Goal: Task Accomplishment & Management: Use online tool/utility

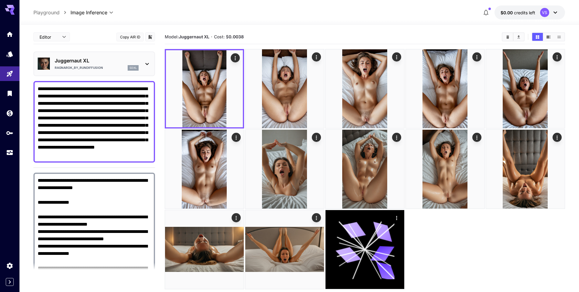
click at [110, 152] on textarea "**********" at bounding box center [94, 121] width 113 height 73
click at [126, 157] on textarea "**********" at bounding box center [94, 121] width 113 height 73
paste textarea
click at [84, 135] on textarea "**********" at bounding box center [94, 121] width 113 height 73
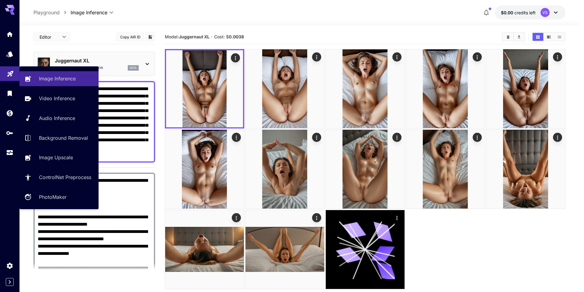
drag, startPoint x: 61, startPoint y: 133, endPoint x: 1, endPoint y: 74, distance: 84.3
click at [1, 74] on div "**********" at bounding box center [289, 170] width 579 height 340
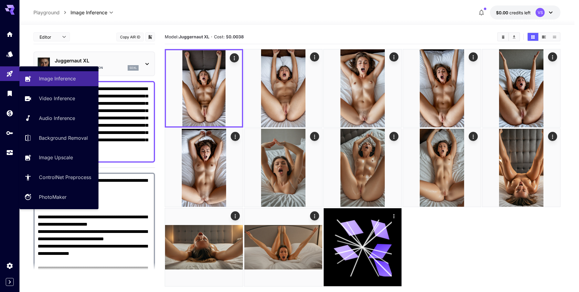
paste textarea "**********"
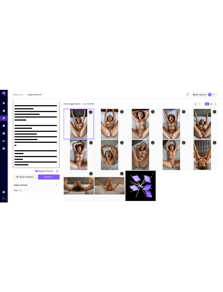
scroll to position [274, 0]
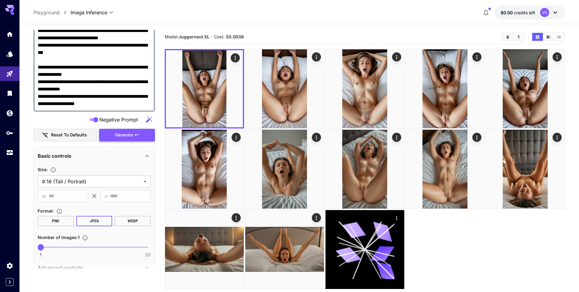
type textarea "**********"
click at [115, 129] on button "Generate" at bounding box center [127, 135] width 56 height 12
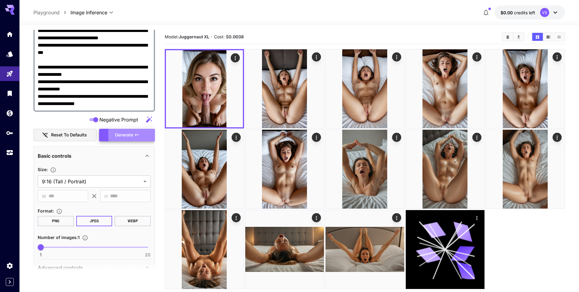
click at [577, 4] on div "**********" at bounding box center [299, 12] width 560 height 25
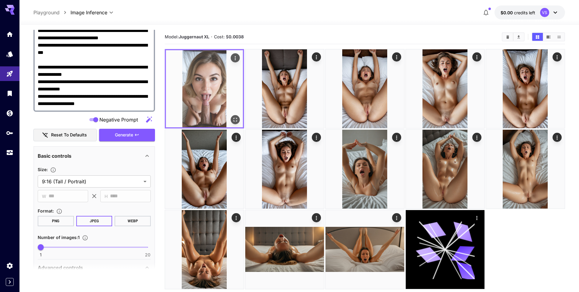
click at [196, 101] on img at bounding box center [204, 88] width 77 height 77
click at [198, 106] on img at bounding box center [204, 88] width 77 height 77
click at [234, 117] on icon "Open in fullscreen" at bounding box center [235, 119] width 6 height 6
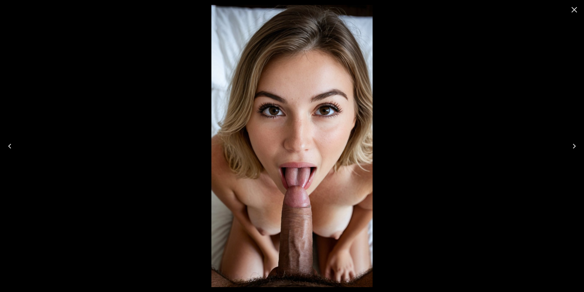
click at [571, 10] on icon "Close" at bounding box center [574, 10] width 10 height 10
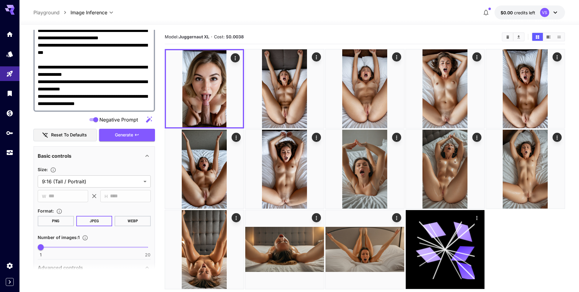
click at [434, 34] on section "Model: Juggernaut XL · Cost: $ 0.0038" at bounding box center [331, 36] width 332 height 7
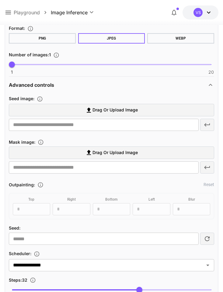
scroll to position [365, 0]
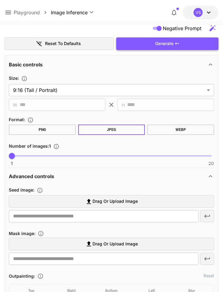
click at [151, 48] on button "Generate" at bounding box center [167, 43] width 102 height 12
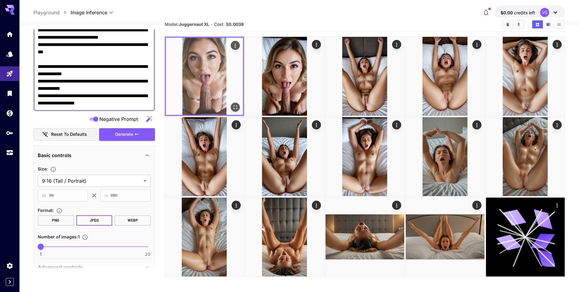
scroll to position [0, 0]
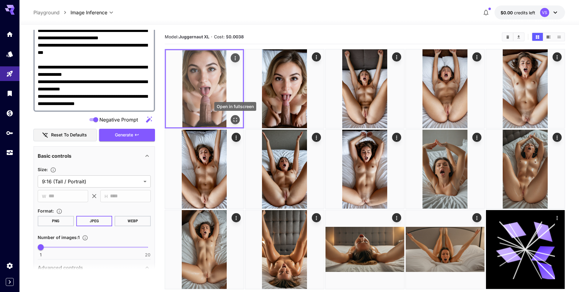
click at [233, 120] on icon "Open in fullscreen" at bounding box center [235, 119] width 6 height 6
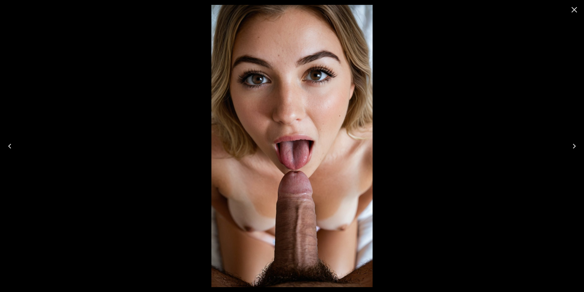
click at [573, 9] on icon "Close" at bounding box center [574, 10] width 10 height 10
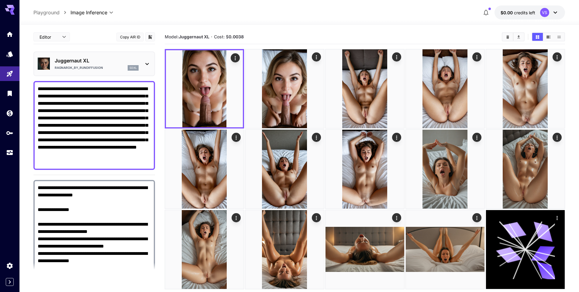
drag, startPoint x: 88, startPoint y: 133, endPoint x: 3, endPoint y: 83, distance: 98.1
click at [3, 83] on div "**********" at bounding box center [289, 170] width 579 height 340
paste textarea "**********"
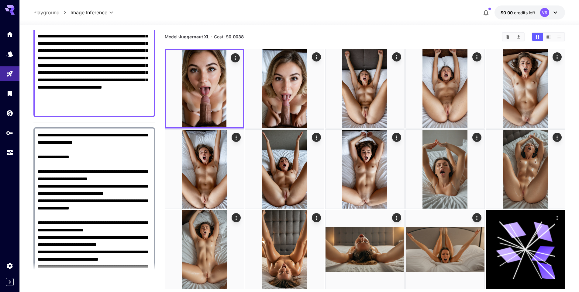
scroll to position [187, 0]
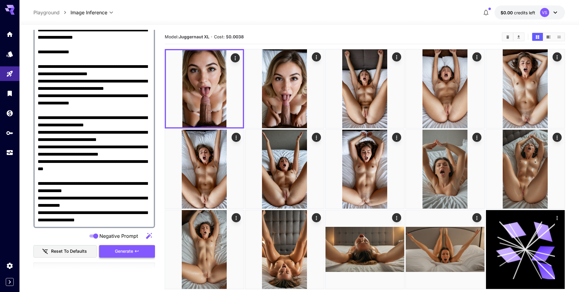
type textarea "**********"
click at [116, 251] on span "Generate" at bounding box center [124, 251] width 18 height 8
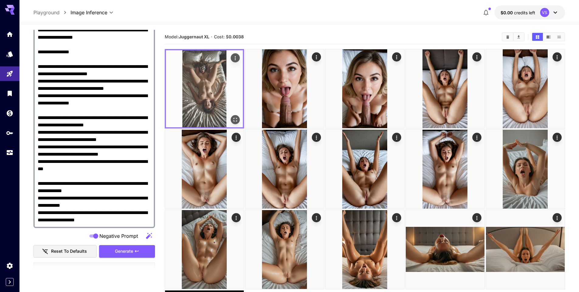
click at [218, 88] on img at bounding box center [204, 88] width 77 height 77
click at [234, 121] on icon "Open in fullscreen" at bounding box center [235, 119] width 6 height 6
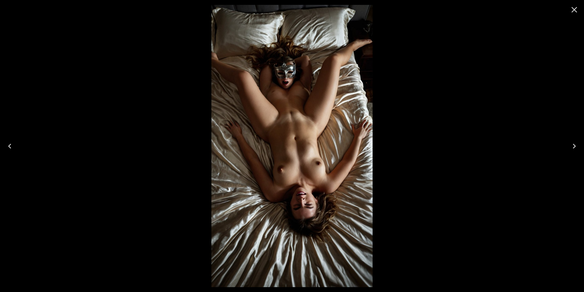
click at [576, 8] on icon "Close" at bounding box center [574, 10] width 6 height 6
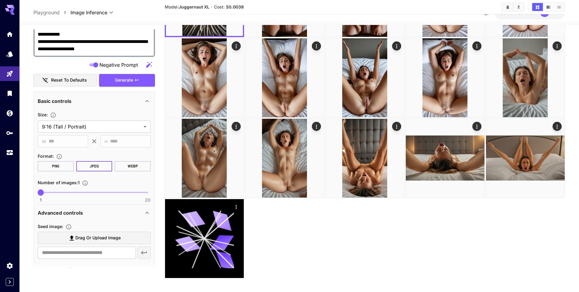
scroll to position [348, 0]
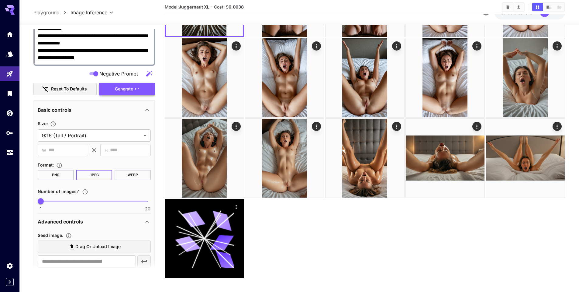
click at [124, 89] on span "Generate" at bounding box center [124, 89] width 18 height 8
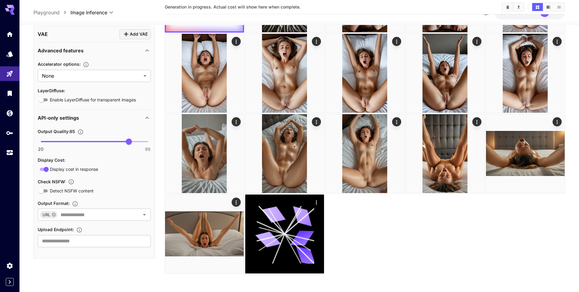
scroll to position [0, 0]
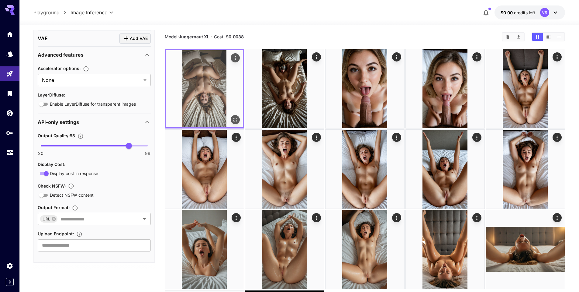
click at [205, 95] on img at bounding box center [204, 88] width 77 height 77
click at [237, 120] on icon "Open in fullscreen" at bounding box center [236, 120] width 4 height 4
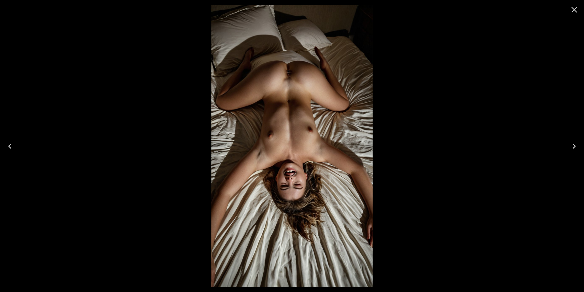
click at [572, 7] on icon "Close" at bounding box center [574, 10] width 6 height 6
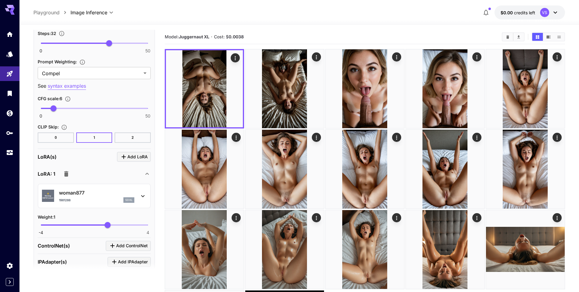
scroll to position [821, 0]
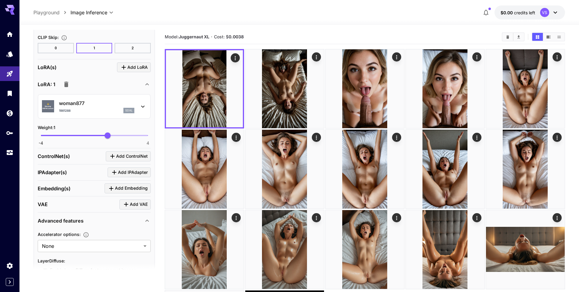
click at [142, 110] on icon at bounding box center [142, 106] width 7 height 7
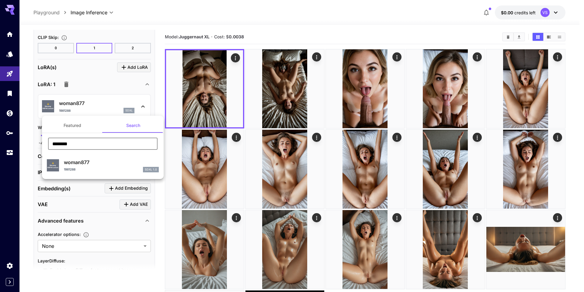
click at [116, 138] on input "********" at bounding box center [102, 143] width 109 height 12
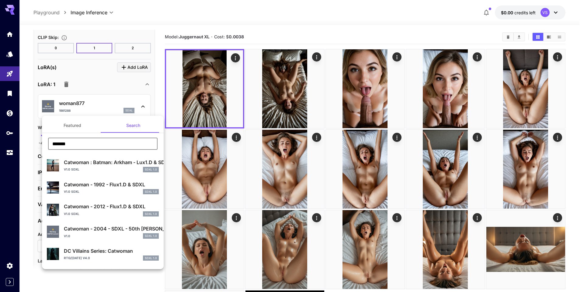
paste input "*"
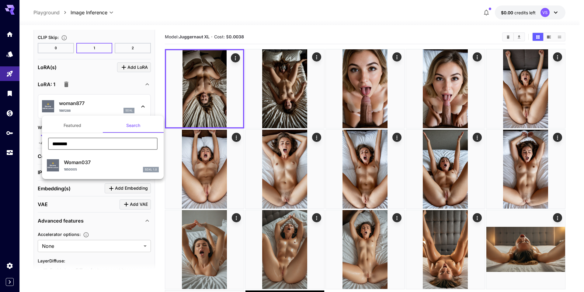
type input "********"
click at [76, 166] on div "Woman037 1850005 SDXL 1.0" at bounding box center [111, 165] width 95 height 14
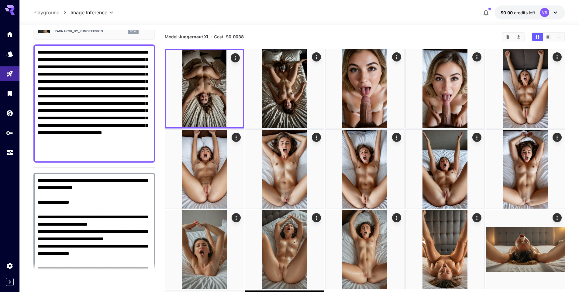
scroll to position [0, 0]
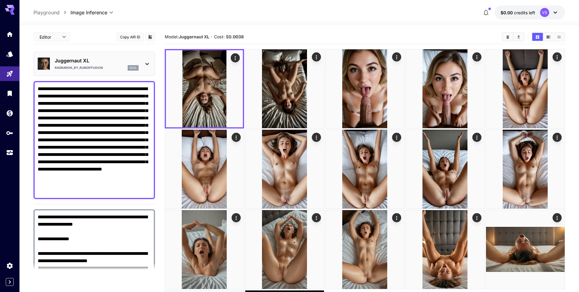
click at [62, 90] on textarea "**********" at bounding box center [94, 139] width 113 height 109
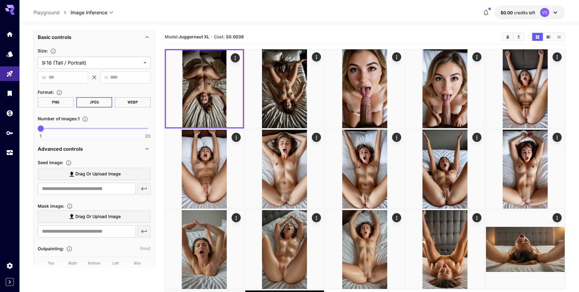
scroll to position [274, 0]
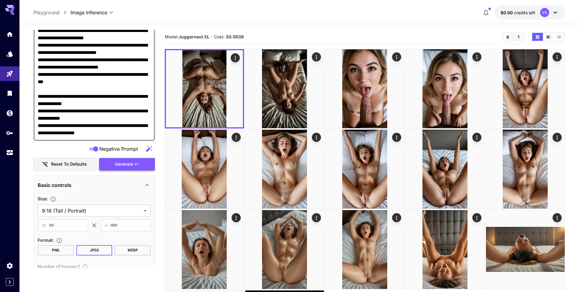
type textarea "**********"
click at [131, 160] on button "Generate" at bounding box center [127, 164] width 56 height 12
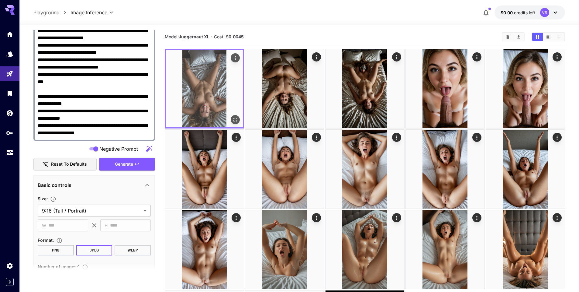
click at [204, 102] on img at bounding box center [204, 88] width 77 height 77
click at [238, 119] on button "Open in fullscreen" at bounding box center [235, 119] width 9 height 9
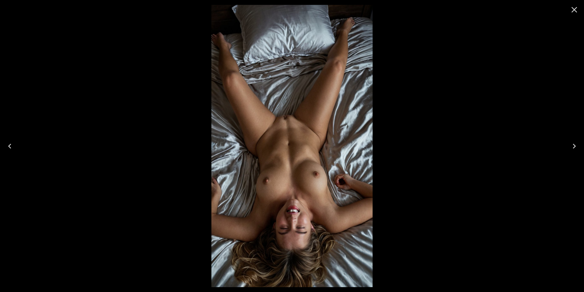
click at [574, 10] on icon "Close" at bounding box center [574, 10] width 6 height 6
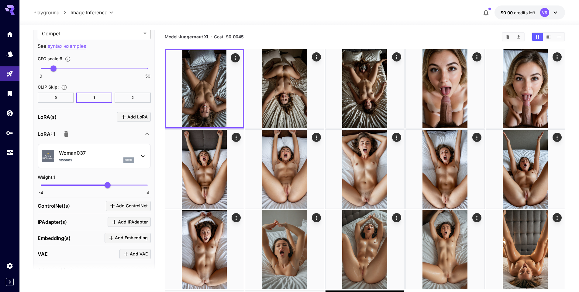
scroll to position [821, 0]
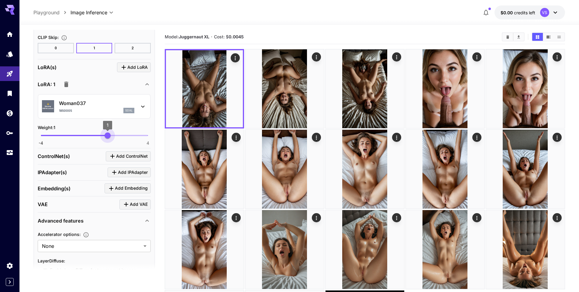
click at [108, 133] on span "1" at bounding box center [108, 135] width 6 height 6
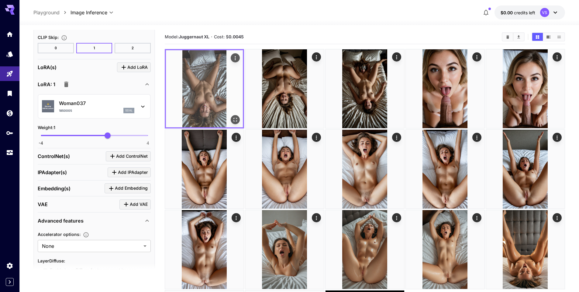
click at [196, 95] on img at bounding box center [204, 88] width 77 height 77
click at [239, 118] on button "Open in fullscreen" at bounding box center [235, 119] width 9 height 9
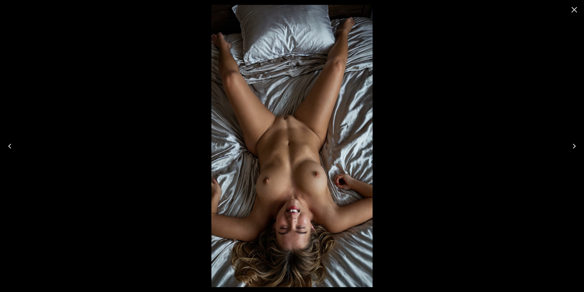
click at [572, 11] on icon "Close" at bounding box center [574, 10] width 10 height 10
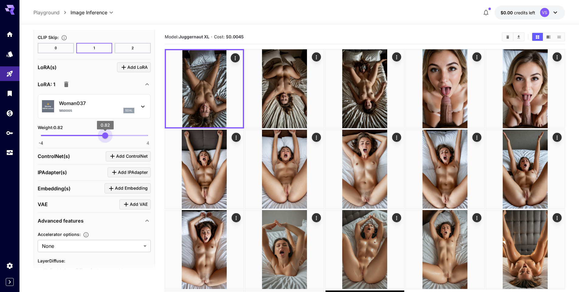
click at [105, 137] on span "0.82" at bounding box center [105, 135] width 6 height 6
click at [105, 138] on span "0.79" at bounding box center [105, 135] width 6 height 6
click at [105, 132] on span "0.84" at bounding box center [105, 135] width 6 height 6
click at [105, 133] on span "0.77" at bounding box center [105, 135] width 6 height 6
type input "***"
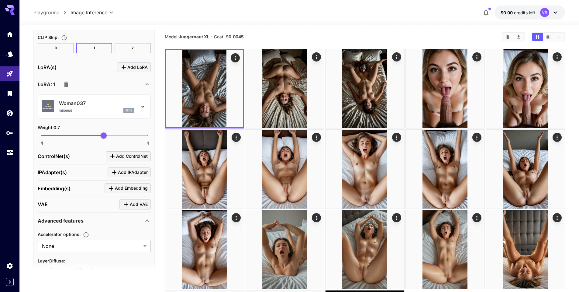
click at [75, 71] on div "LoRA(s) Add LoRA" at bounding box center [94, 67] width 113 height 10
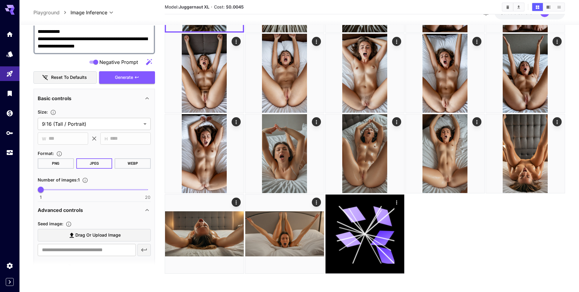
scroll to position [348, 0]
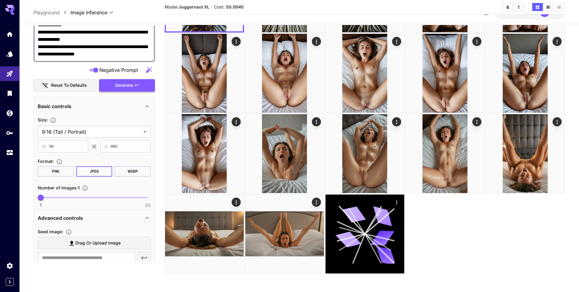
click at [128, 89] on button "Generate" at bounding box center [127, 85] width 56 height 12
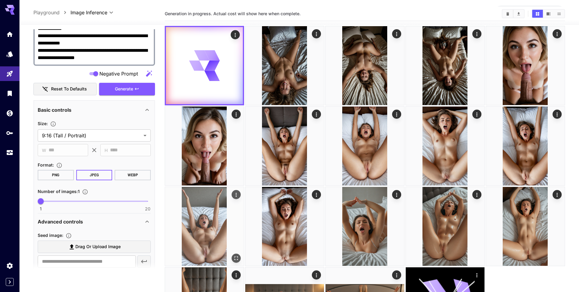
scroll to position [0, 0]
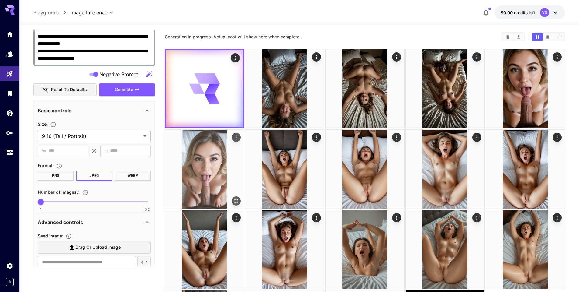
click at [235, 202] on icon "Open in fullscreen" at bounding box center [236, 201] width 4 height 4
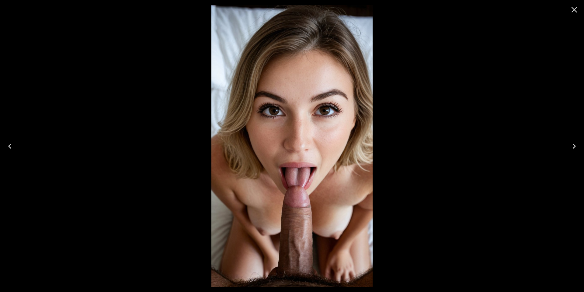
click at [574, 10] on icon "Close" at bounding box center [574, 10] width 10 height 10
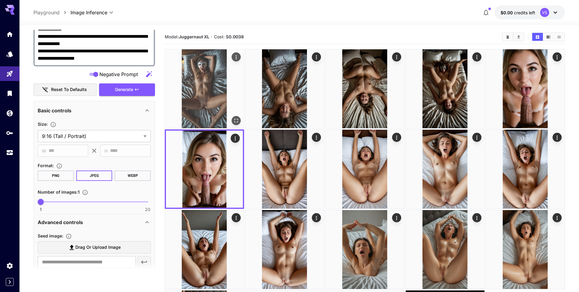
click at [214, 69] on img at bounding box center [204, 88] width 79 height 79
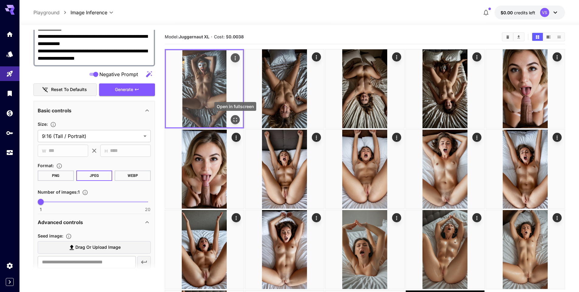
click at [237, 118] on icon "Open in fullscreen" at bounding box center [235, 119] width 6 height 6
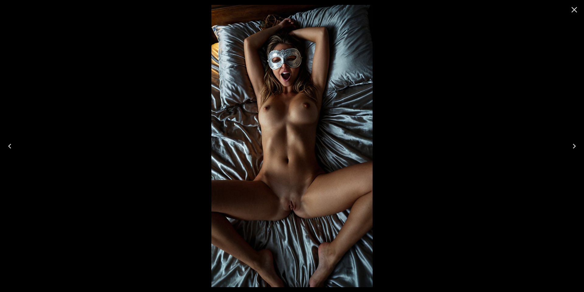
click at [569, 12] on icon "Close" at bounding box center [574, 10] width 10 height 10
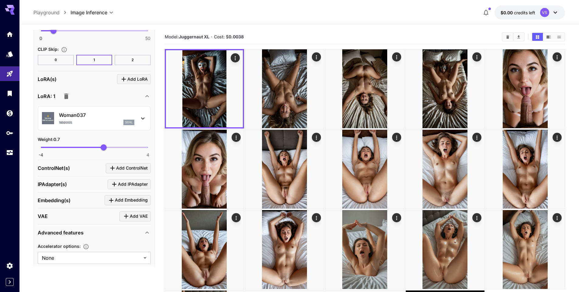
scroll to position [730, 0]
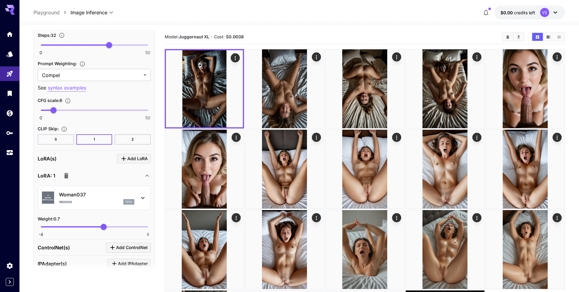
click at [139, 199] on div "⚠️ Warning: NSFW Content Woman037 1850005 sdxl" at bounding box center [94, 197] width 105 height 19
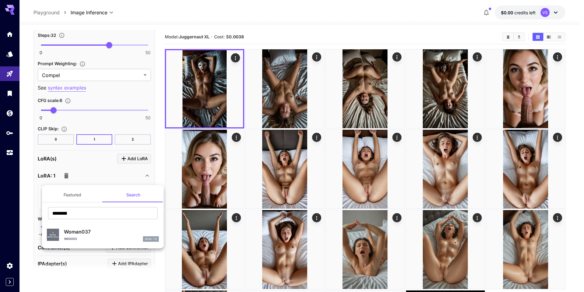
click at [90, 179] on div at bounding box center [292, 146] width 584 height 292
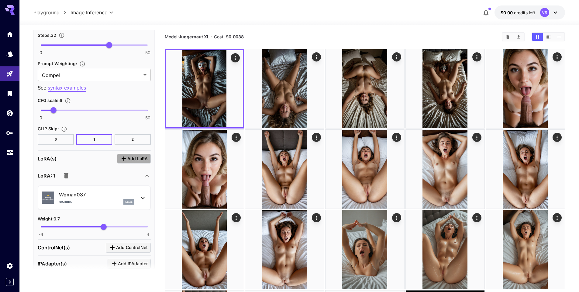
click at [139, 161] on span "Add LoRA" at bounding box center [137, 159] width 20 height 8
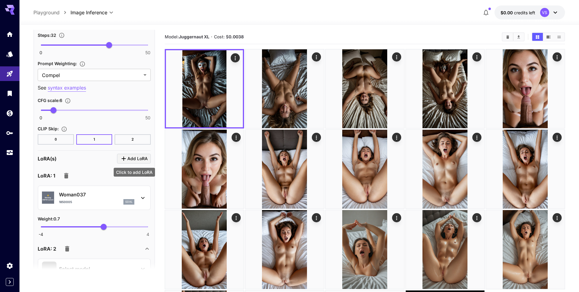
click at [132, 159] on span "Add LoRA" at bounding box center [137, 159] width 20 height 8
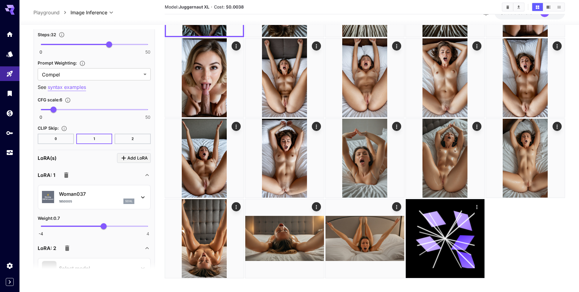
scroll to position [821, 0]
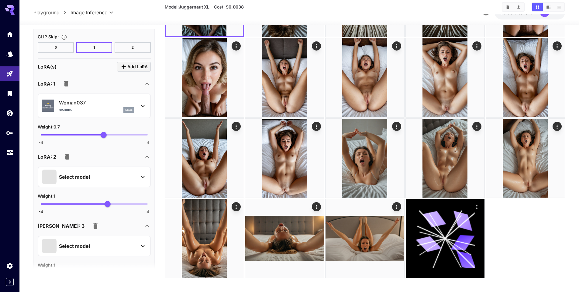
click at [92, 229] on icon "button" at bounding box center [95, 225] width 7 height 7
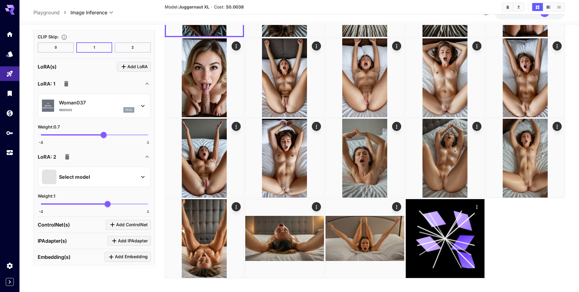
click at [104, 175] on div "Select model" at bounding box center [89, 176] width 95 height 15
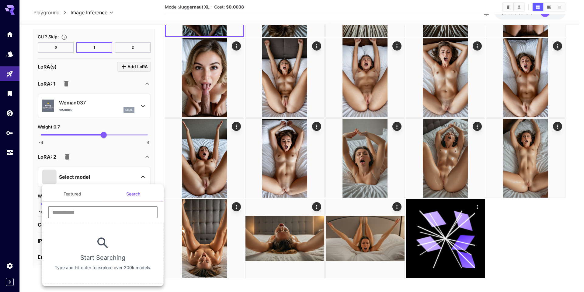
click at [103, 215] on input "text" at bounding box center [102, 212] width 109 height 12
paste input "**********"
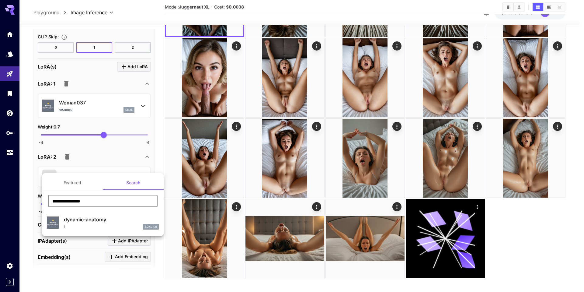
type input "**********"
click at [103, 227] on div "1 SDXL 1.0" at bounding box center [111, 226] width 95 height 5
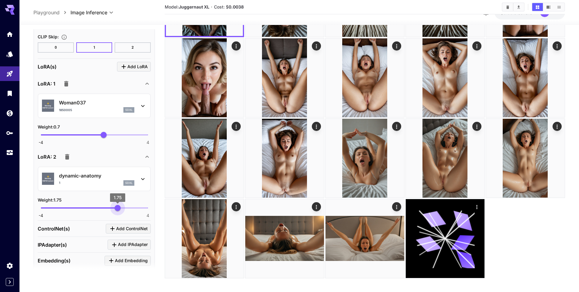
type input "****"
drag, startPoint x: 113, startPoint y: 210, endPoint x: 120, endPoint y: 214, distance: 9.1
click at [120, 214] on div "-4 4 1.95" at bounding box center [94, 210] width 113 height 14
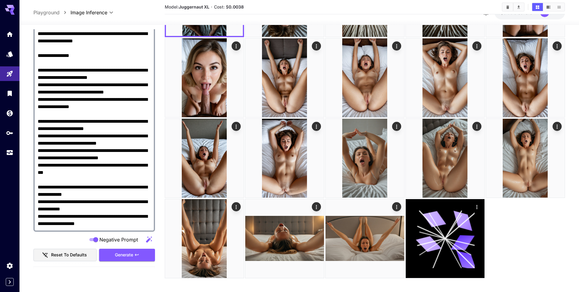
scroll to position [0, 0]
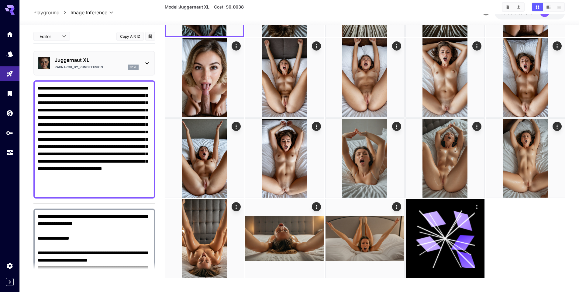
click at [75, 89] on textarea "**********" at bounding box center [94, 139] width 113 height 109
paste textarea "**********"
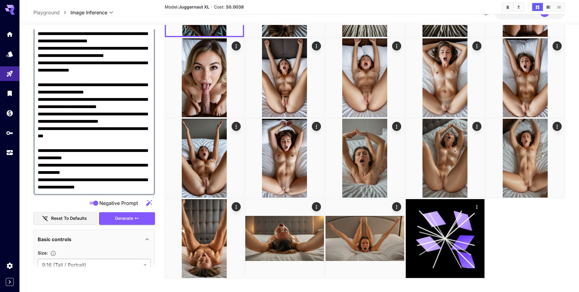
scroll to position [274, 0]
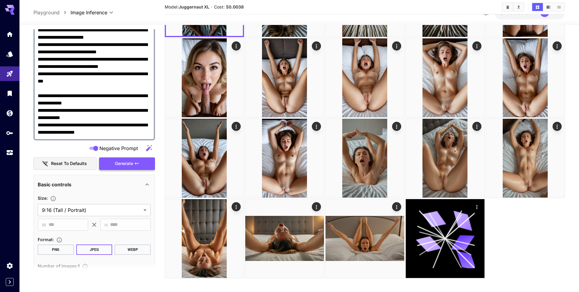
type textarea "**********"
click at [119, 168] on button "Generate" at bounding box center [127, 163] width 56 height 12
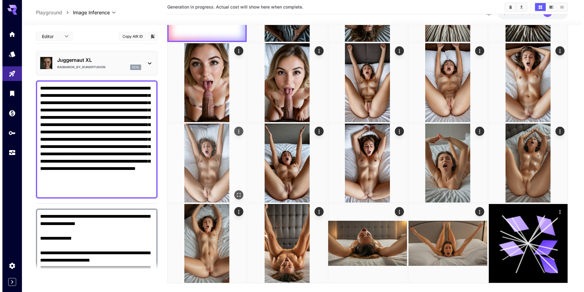
scroll to position [0, 0]
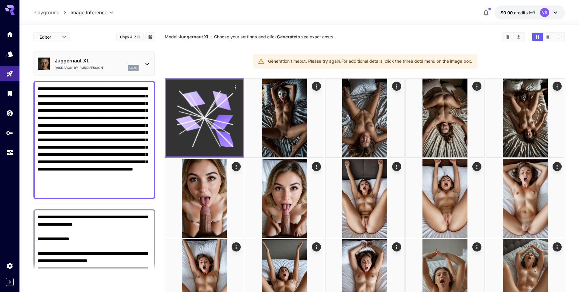
click at [220, 126] on icon at bounding box center [221, 121] width 23 height 15
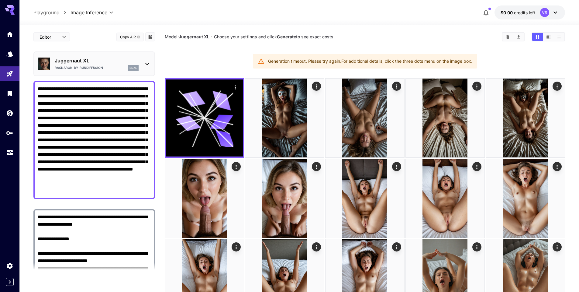
click at [380, 64] on div "Generation timeout. Please try again. For additional details, click the three d…" at bounding box center [370, 61] width 204 height 11
click at [380, 60] on div "Generation timeout. Please try again. For additional details, click the three d…" at bounding box center [370, 61] width 204 height 11
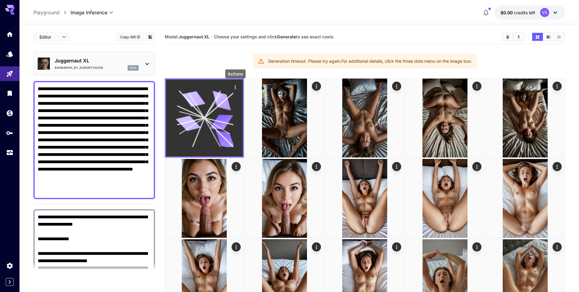
click at [238, 85] on button "Actions" at bounding box center [235, 86] width 9 height 9
click at [236, 86] on icon "Actions" at bounding box center [235, 87] width 6 height 6
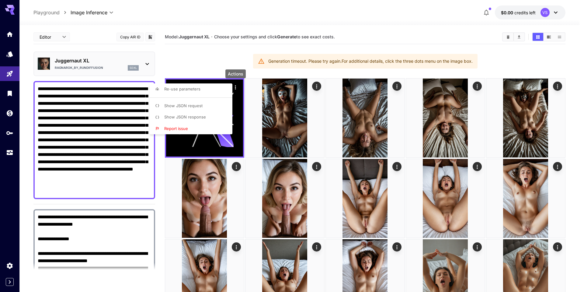
click at [215, 120] on li "Show JSON response" at bounding box center [193, 117] width 86 height 12
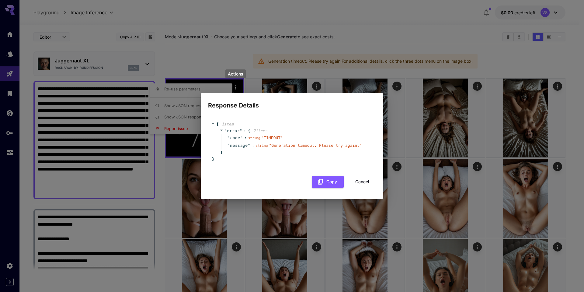
click at [369, 181] on button "Cancel" at bounding box center [362, 181] width 27 height 12
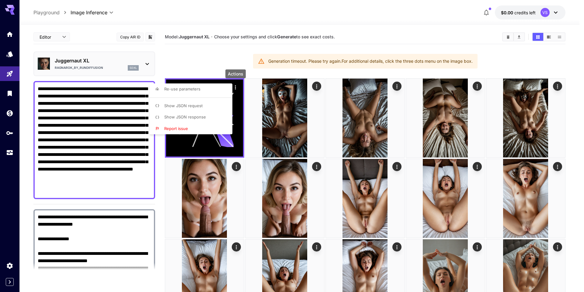
click at [199, 108] on p "Show JSON request" at bounding box center [183, 106] width 38 height 6
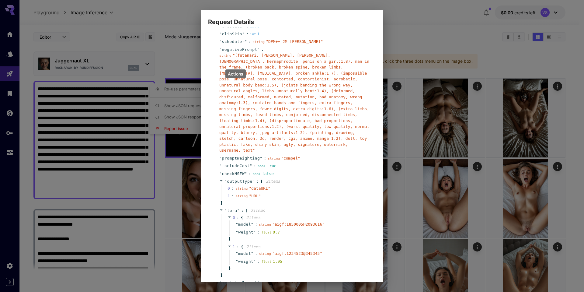
scroll to position [91, 0]
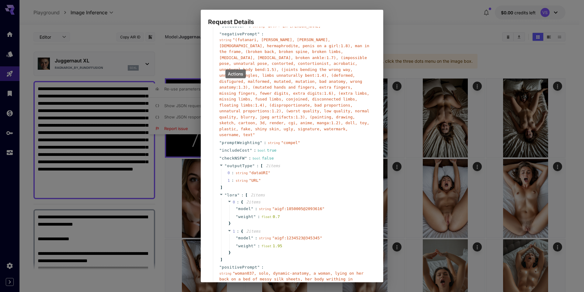
click at [201, 192] on div "{ 18 item s " taskType " : string " imageInference " " model " : string " civit…" at bounding box center [292, 154] width 182 height 255
click at [395, 23] on div "Request Details { 18 item s " taskType " : string " imageInference " " model " …" at bounding box center [292, 146] width 584 height 292
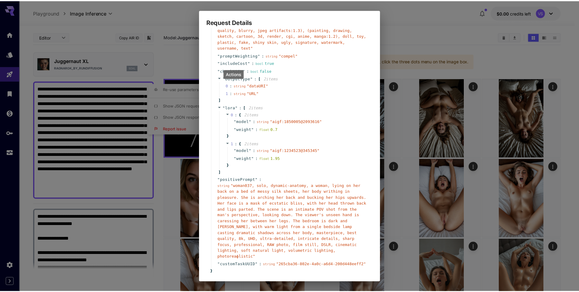
scroll to position [184, 0]
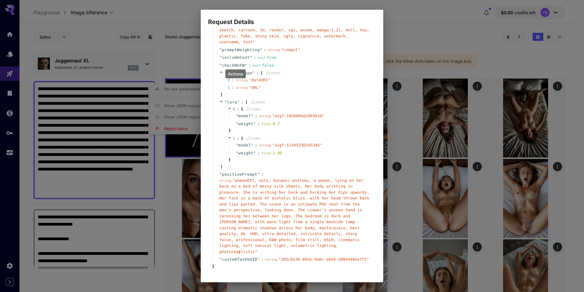
click at [349, 282] on button "Cancel" at bounding box center [362, 288] width 27 height 12
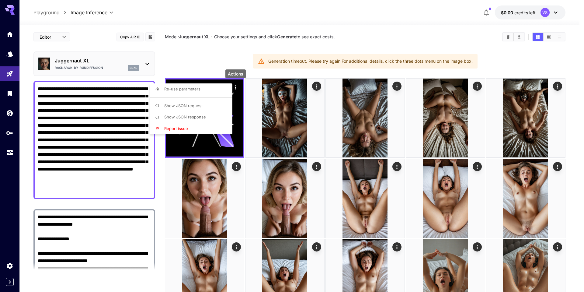
click at [113, 212] on div at bounding box center [292, 146] width 584 height 292
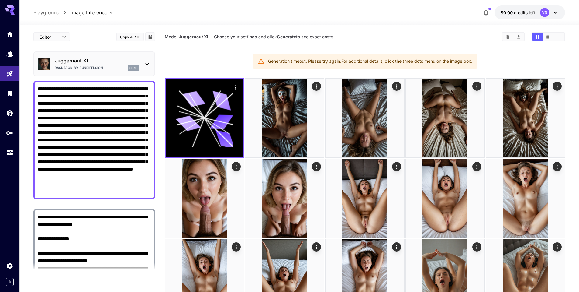
scroll to position [274, 0]
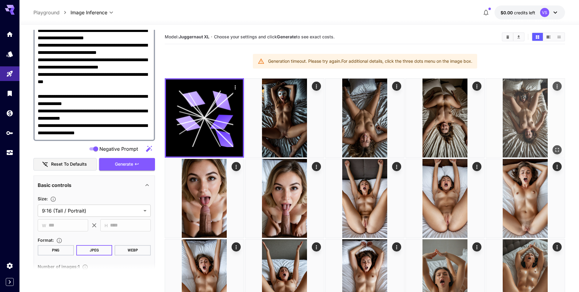
click at [121, 168] on button "Generate" at bounding box center [127, 164] width 56 height 12
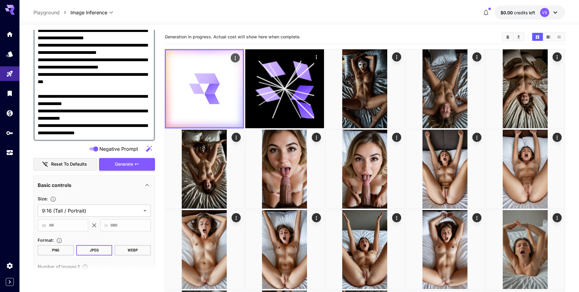
click at [213, 90] on icon at bounding box center [212, 88] width 16 height 10
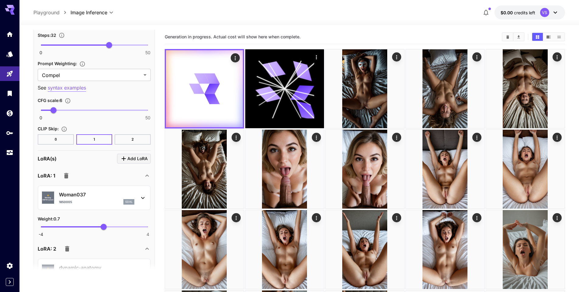
scroll to position [821, 0]
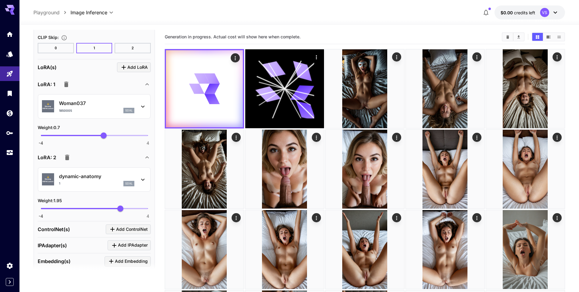
click at [67, 158] on icon "button" at bounding box center [67, 156] width 4 height 5
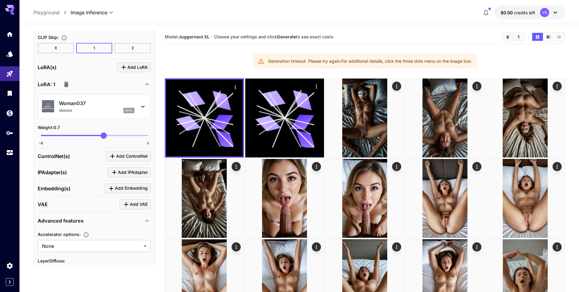
click at [58, 105] on div "⚠️ Warning: NSFW Content Woman037 1850005 sdxl" at bounding box center [94, 106] width 105 height 19
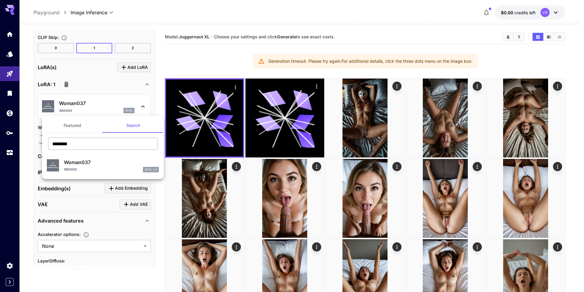
click at [92, 143] on input "********" at bounding box center [102, 143] width 109 height 12
type input "********"
click at [88, 160] on p "woman877" at bounding box center [111, 161] width 95 height 7
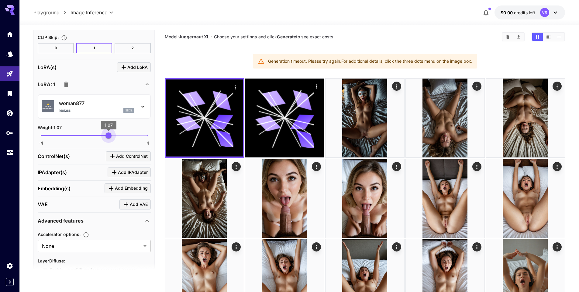
drag, startPoint x: 104, startPoint y: 136, endPoint x: 109, endPoint y: 137, distance: 4.4
click at [109, 137] on span "1.07" at bounding box center [109, 135] width 6 height 6
type input "*"
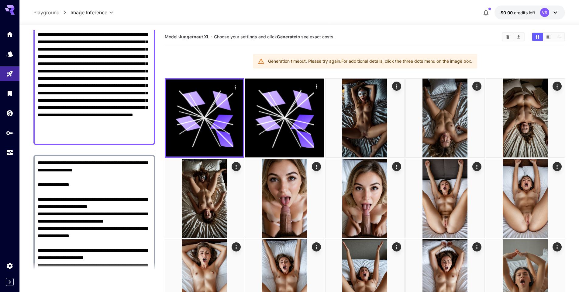
scroll to position [0, 0]
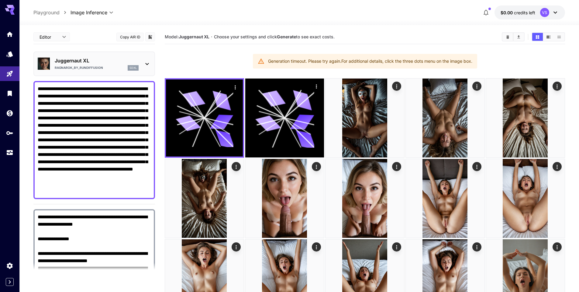
click at [58, 89] on textarea "**********" at bounding box center [94, 139] width 113 height 109
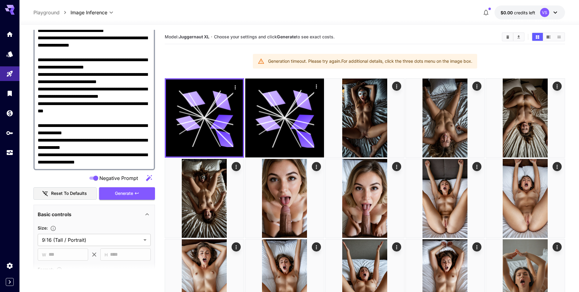
scroll to position [365, 0]
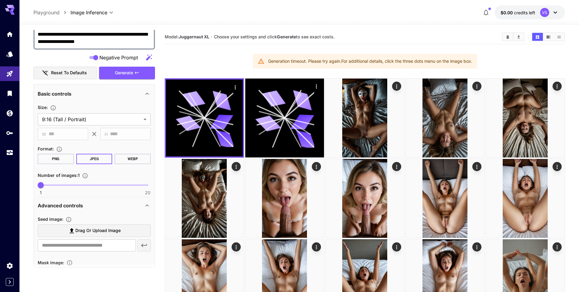
click at [125, 73] on span "Generate" at bounding box center [124, 73] width 18 height 8
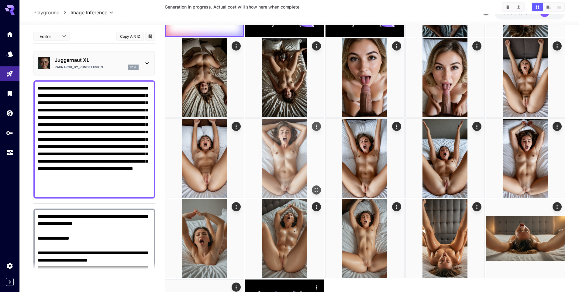
scroll to position [0, 0]
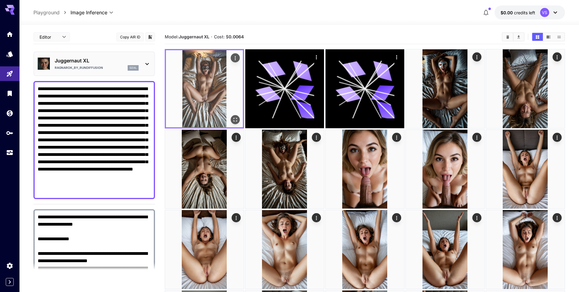
click at [184, 87] on img at bounding box center [204, 88] width 77 height 77
click at [203, 94] on img at bounding box center [204, 88] width 77 height 77
click at [235, 115] on button "Open in fullscreen" at bounding box center [235, 119] width 9 height 9
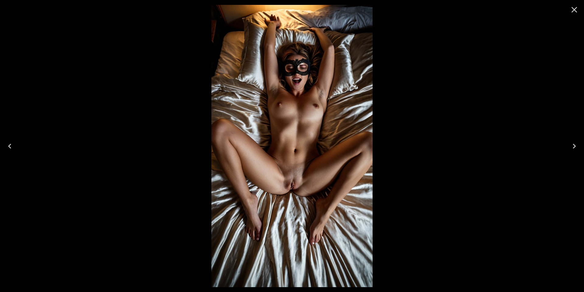
click at [575, 11] on icon "Close" at bounding box center [574, 10] width 6 height 6
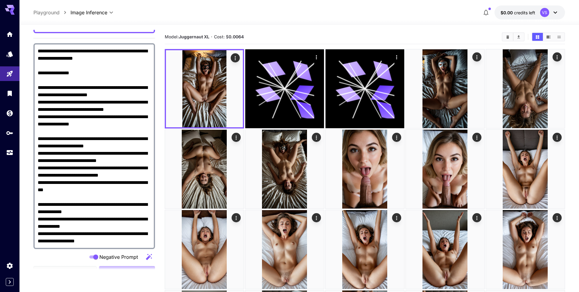
scroll to position [257, 0]
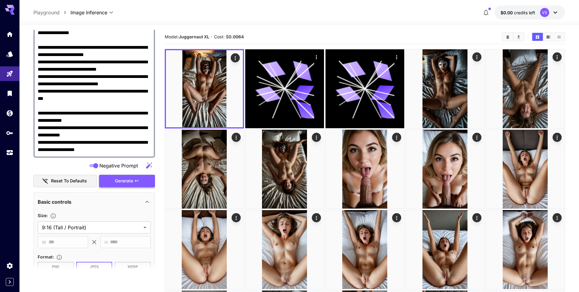
click at [129, 179] on span "Generate" at bounding box center [124, 181] width 18 height 8
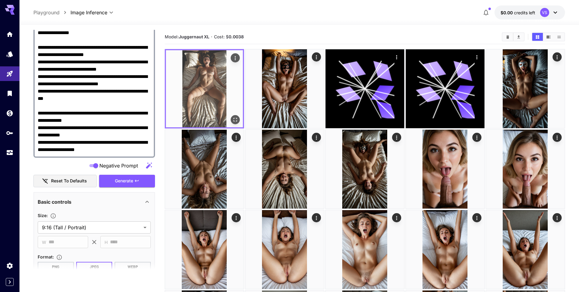
click at [211, 87] on img at bounding box center [204, 88] width 77 height 77
click at [237, 118] on icon "Open in fullscreen" at bounding box center [236, 120] width 4 height 4
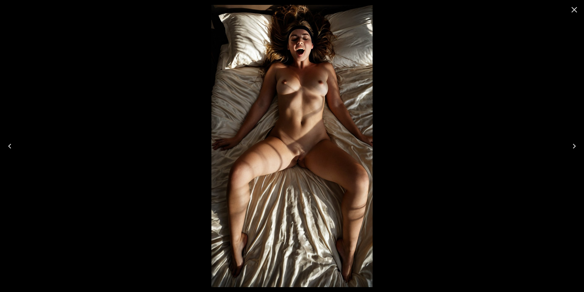
click at [574, 11] on icon "Close" at bounding box center [574, 10] width 10 height 10
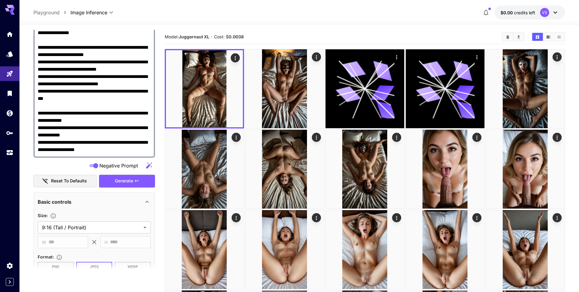
scroll to position [0, 0]
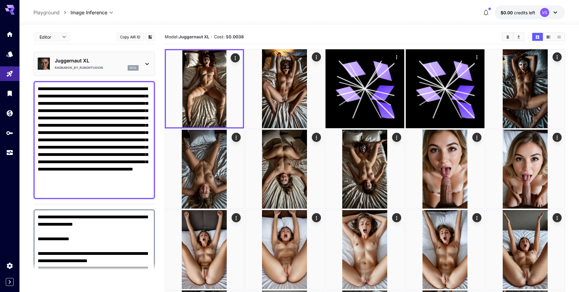
drag, startPoint x: 72, startPoint y: 162, endPoint x: 33, endPoint y: 84, distance: 87.7
click at [33, 84] on section "**********" at bounding box center [299, 246] width 560 height 443
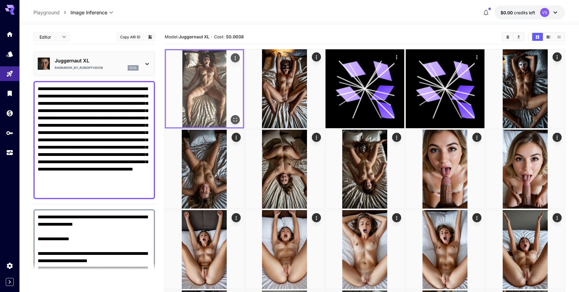
paste textarea
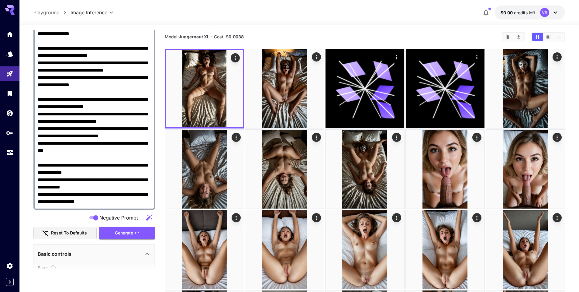
scroll to position [274, 0]
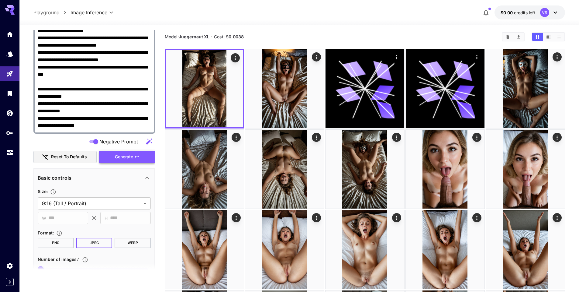
type textarea "**********"
drag, startPoint x: 129, startPoint y: 156, endPoint x: 125, endPoint y: 160, distance: 5.4
click at [129, 156] on span "Generate" at bounding box center [124, 157] width 18 height 8
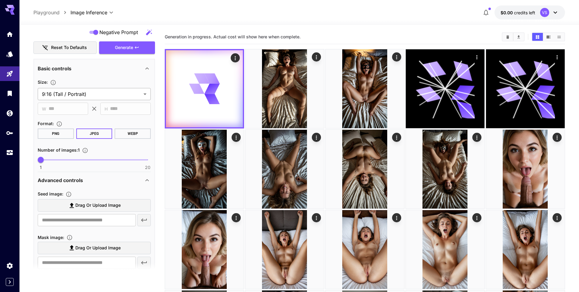
scroll to position [91, 0]
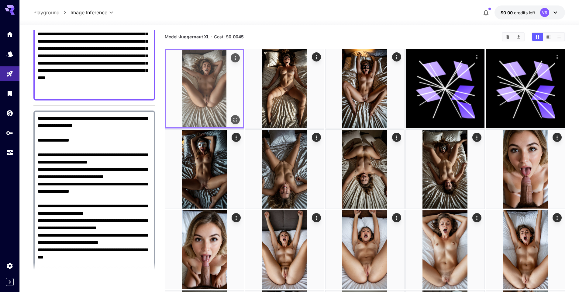
click at [204, 67] on img at bounding box center [204, 88] width 77 height 77
click at [239, 119] on button "Open in fullscreen" at bounding box center [235, 119] width 9 height 9
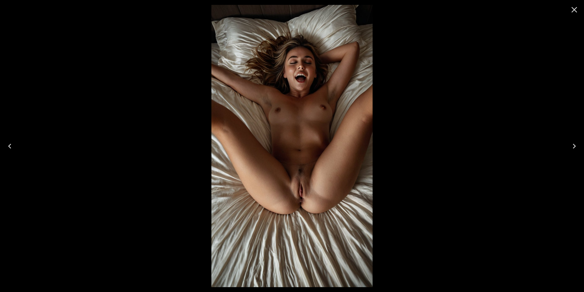
click at [576, 11] on icon "Close" at bounding box center [574, 10] width 6 height 6
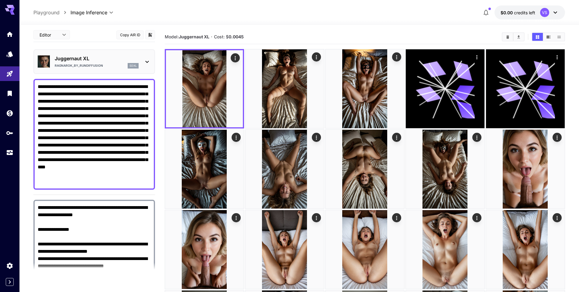
scroll to position [0, 0]
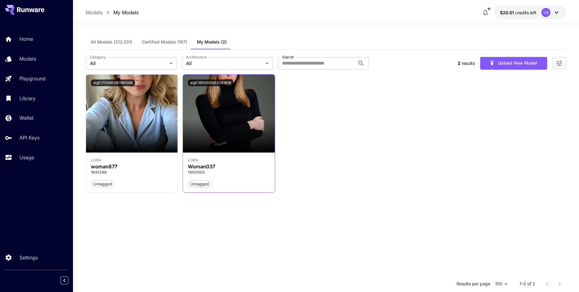
click at [209, 165] on h3 "Woman037" at bounding box center [229, 167] width 82 height 6
copy h3 "Woman037"
click at [519, 59] on button "Upload New Model" at bounding box center [513, 63] width 67 height 12
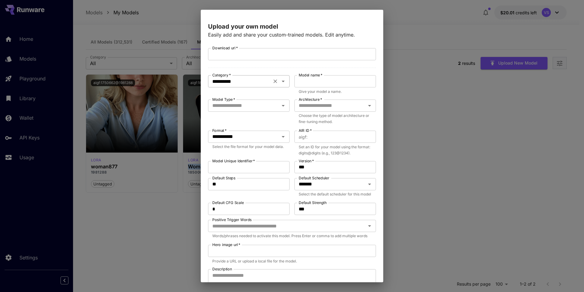
click at [234, 80] on input "**********" at bounding box center [240, 81] width 60 height 9
click at [242, 105] on li "LoRA" at bounding box center [247, 106] width 79 height 11
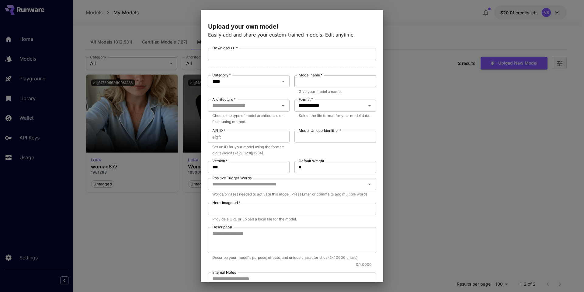
click at [312, 81] on input "Model name   *" at bounding box center [335, 81] width 82 height 12
click at [307, 64] on div "**********" at bounding box center [292, 188] width 168 height 280
click at [307, 60] on input "Download url   *" at bounding box center [292, 54] width 168 height 12
paste input "**********"
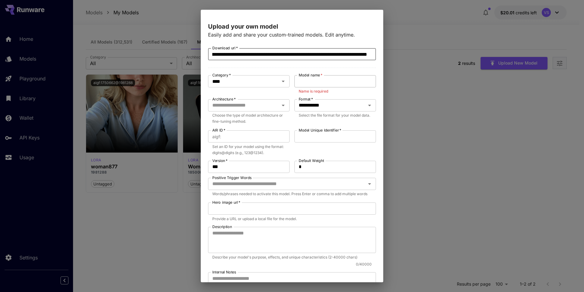
type input "**********"
click at [312, 82] on input "Model name   *" at bounding box center [335, 81] width 82 height 12
paste input "**********"
click at [300, 84] on input "**********" at bounding box center [335, 81] width 82 height 12
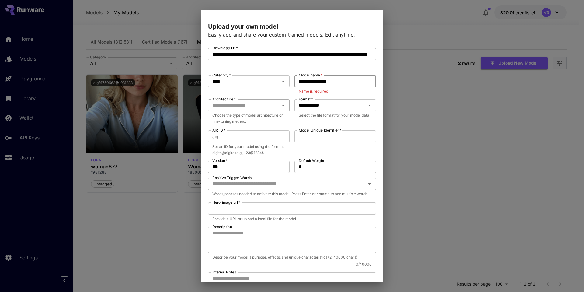
type input "**********"
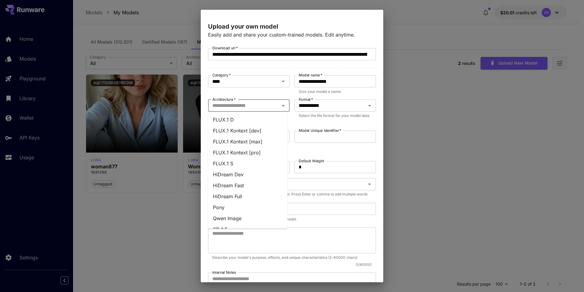
click at [229, 106] on input "Architecture   *" at bounding box center [244, 105] width 68 height 9
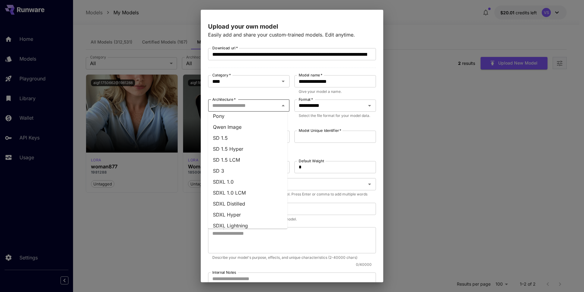
click at [241, 179] on li "SDXL 1.0" at bounding box center [247, 181] width 79 height 11
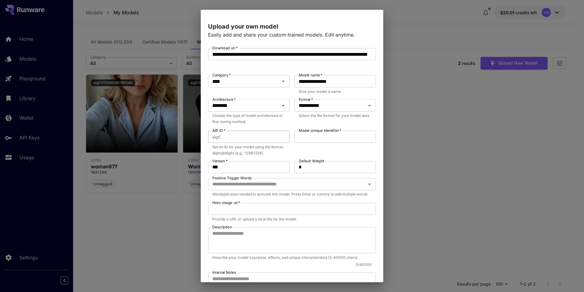
click at [240, 137] on input "AIR ID   *" at bounding box center [257, 136] width 66 height 12
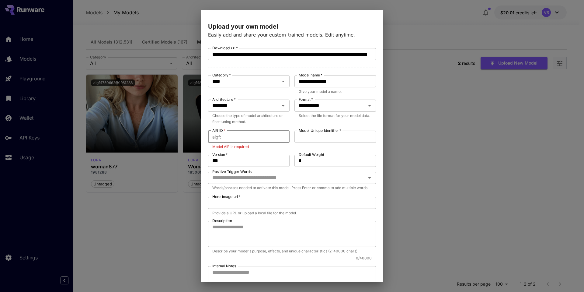
click at [228, 140] on input "AIR ID   *" at bounding box center [257, 136] width 66 height 12
type input "**********"
click at [357, 139] on input "Model Unique Identifier   *" at bounding box center [335, 136] width 82 height 12
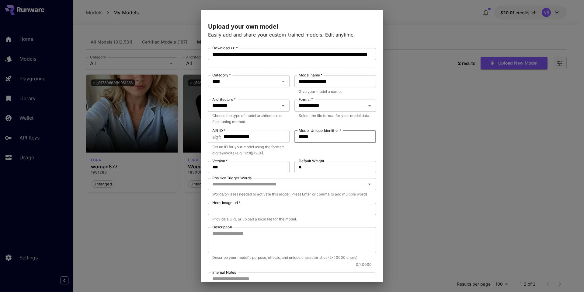
click at [349, 141] on input "*****" at bounding box center [335, 136] width 82 height 12
type input "*****"
click at [333, 158] on div "**********" at bounding box center [292, 188] width 168 height 280
drag, startPoint x: 270, startPoint y: 168, endPoint x: 209, endPoint y: 167, distance: 61.4
click at [209, 167] on input "***" at bounding box center [249, 167] width 82 height 12
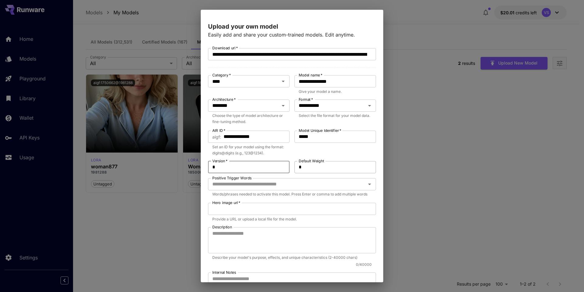
type input "*"
click at [333, 171] on input "*" at bounding box center [335, 167] width 82 height 12
click at [318, 185] on input "Positive Trigger Words" at bounding box center [287, 184] width 154 height 9
drag, startPoint x: 311, startPoint y: 166, endPoint x: 265, endPoint y: 171, distance: 46.2
click at [271, 170] on div "**********" at bounding box center [292, 188] width 168 height 280
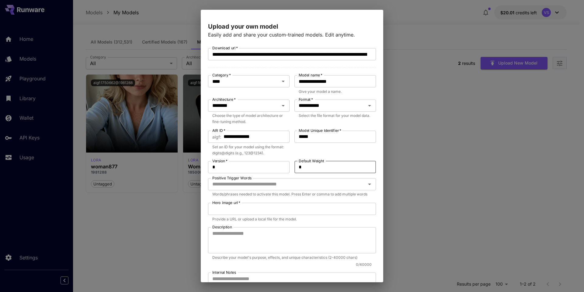
type input "*"
drag, startPoint x: 219, startPoint y: 163, endPoint x: 211, endPoint y: 166, distance: 7.7
click at [211, 163] on div "Version   * * Version   *" at bounding box center [249, 167] width 82 height 12
click at [229, 185] on input "Positive Trigger Words" at bounding box center [287, 184] width 154 height 9
paste input "**********"
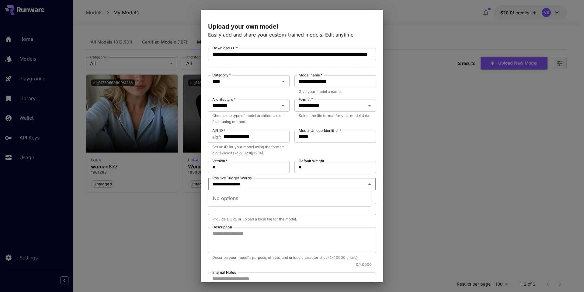
type input "**********"
click at [277, 212] on input "Hero image url   *" at bounding box center [292, 209] width 168 height 12
paste input "**********"
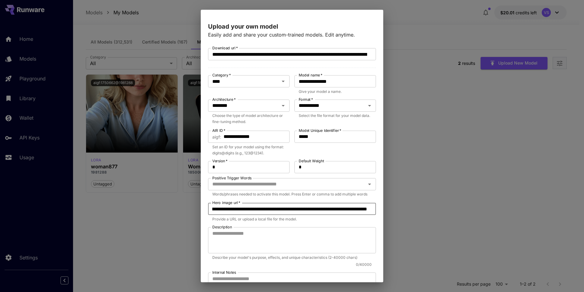
scroll to position [81, 0]
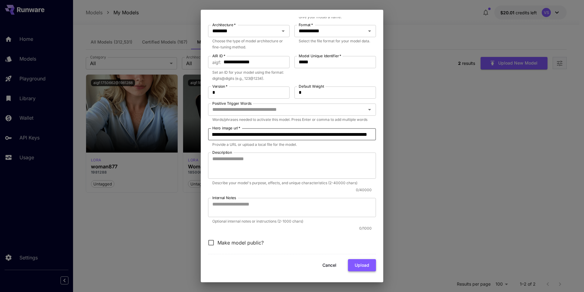
type input "**********"
click at [348, 264] on button "Upload" at bounding box center [362, 265] width 28 height 12
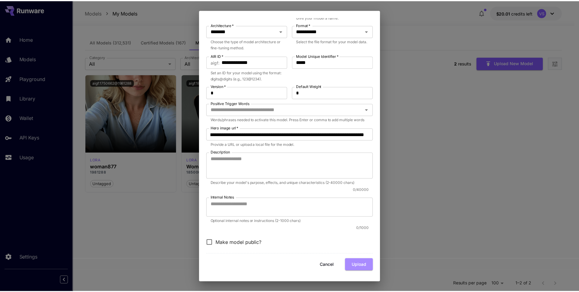
scroll to position [0, 0]
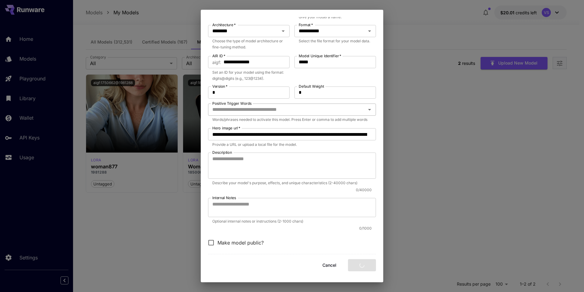
click at [257, 105] on input "Positive Trigger Words" at bounding box center [287, 109] width 154 height 9
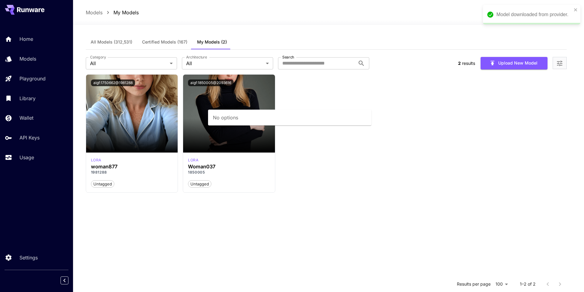
click at [257, 106] on input "Positive Trigger Words" at bounding box center [287, 109] width 154 height 9
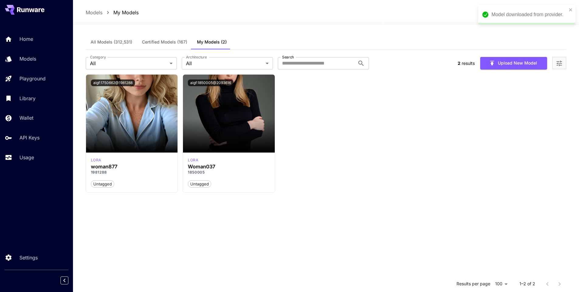
click at [435, 108] on div "Launch in Playground aigf:1750662@1981288 lora woman877 1981288 Untagged Launch…" at bounding box center [326, 133] width 481 height 119
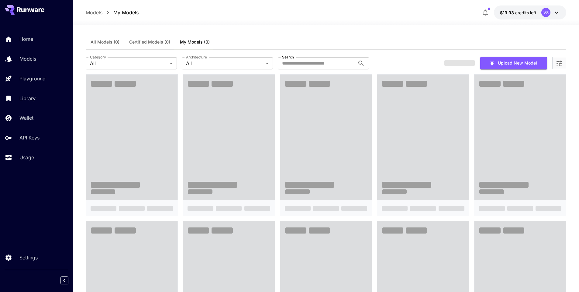
click at [479, 42] on div "All Models (0) Certified Models (0) My Models (0)" at bounding box center [326, 42] width 481 height 15
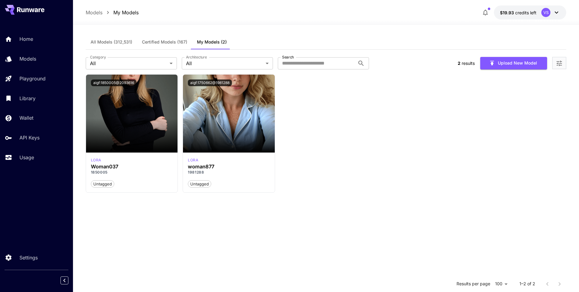
click at [508, 17] on button "$19.93 credits left VS" at bounding box center [530, 12] width 72 height 14
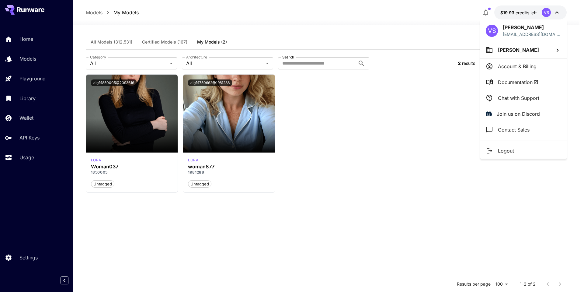
click at [505, 73] on li "Account & Billing" at bounding box center [523, 66] width 86 height 16
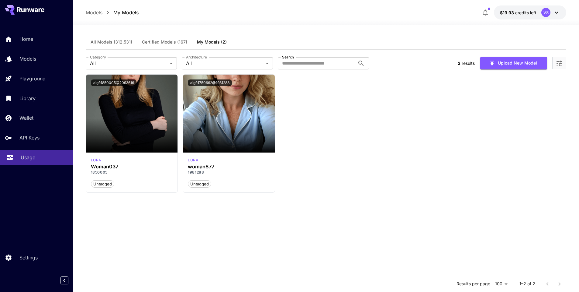
click at [43, 150] on link "Usage" at bounding box center [36, 157] width 73 height 15
click at [404, 177] on div "Launch in Playground aigf:1850005@2093616 lora Woman037 1850005 Untagged Launch…" at bounding box center [326, 133] width 481 height 119
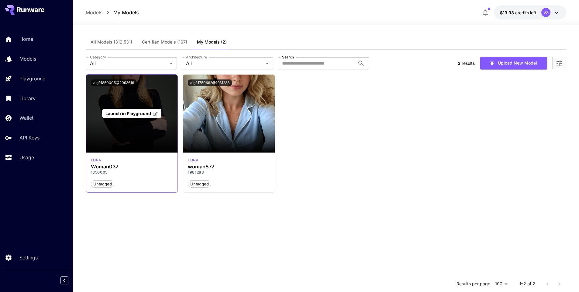
click at [139, 134] on div "Launch in Playground" at bounding box center [132, 114] width 92 height 78
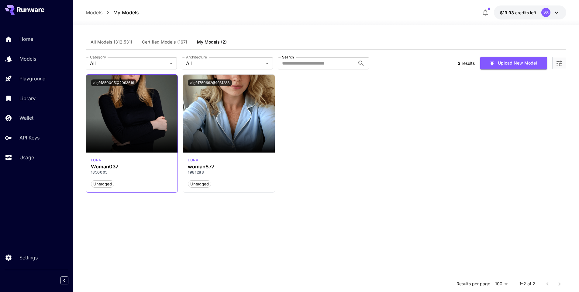
click at [116, 176] on div "Untagged" at bounding box center [132, 181] width 82 height 13
click at [106, 185] on span "Untagged" at bounding box center [102, 184] width 23 height 6
click at [105, 185] on span "Untagged" at bounding box center [102, 184] width 23 height 6
click at [98, 158] on p "lora" at bounding box center [96, 159] width 10 height 5
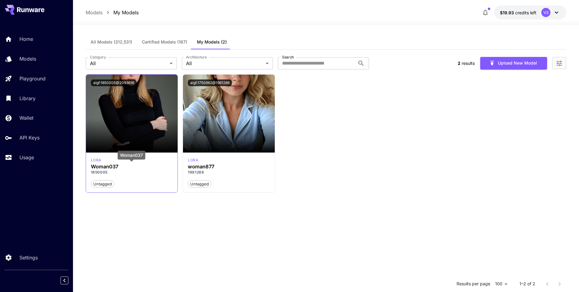
click at [102, 168] on h3 "Woman037" at bounding box center [132, 167] width 82 height 6
click at [106, 82] on button "aigf:1850005@2093616" at bounding box center [114, 82] width 46 height 7
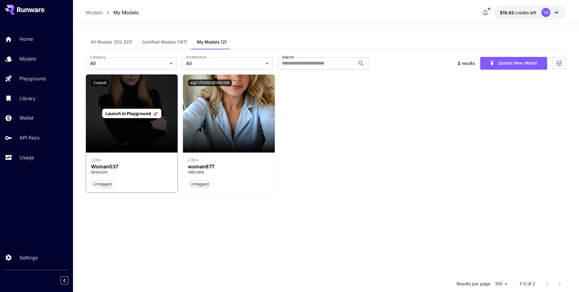
click at [114, 115] on span "Launch in Playground" at bounding box center [129, 113] width 46 height 5
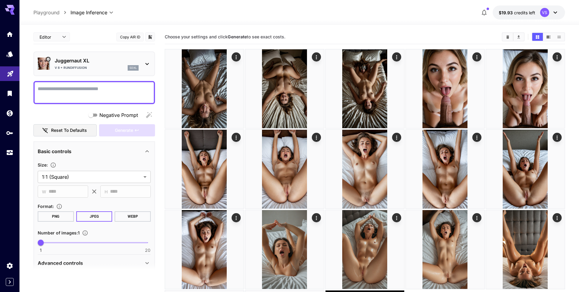
drag, startPoint x: 4, startPoint y: 95, endPoint x: 2, endPoint y: 73, distance: 21.9
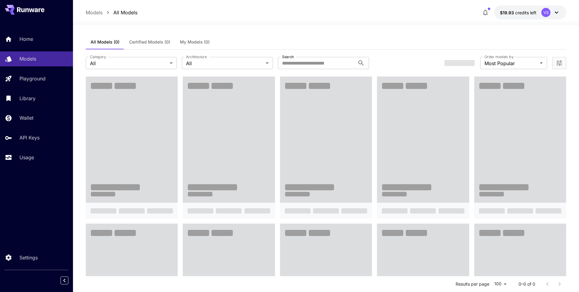
click at [204, 42] on span "My Models (0)" at bounding box center [195, 41] width 30 height 5
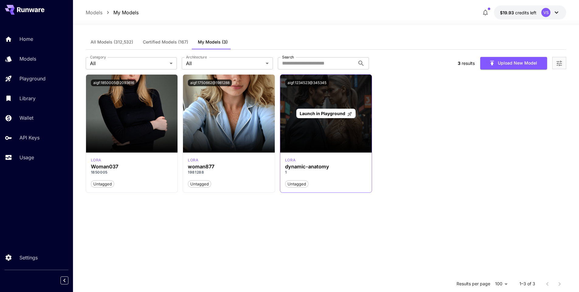
click at [324, 114] on span "Launch in Playground" at bounding box center [323, 113] width 46 height 5
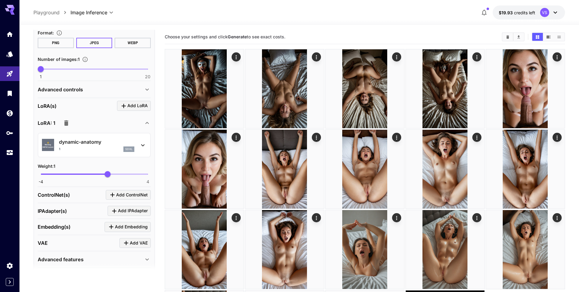
scroll to position [182, 0]
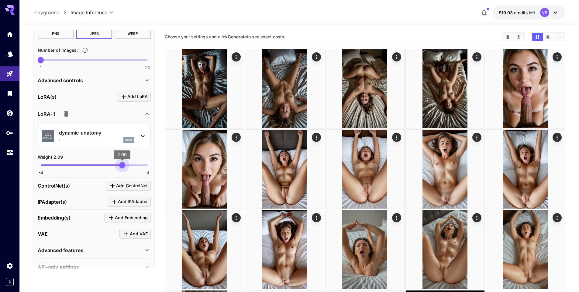
type input "*"
drag, startPoint x: 108, startPoint y: 164, endPoint x: 121, endPoint y: 168, distance: 14.0
click at [121, 168] on span "2" at bounding box center [121, 165] width 6 height 6
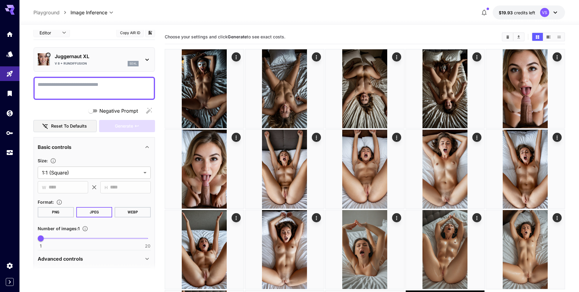
scroll to position [0, 0]
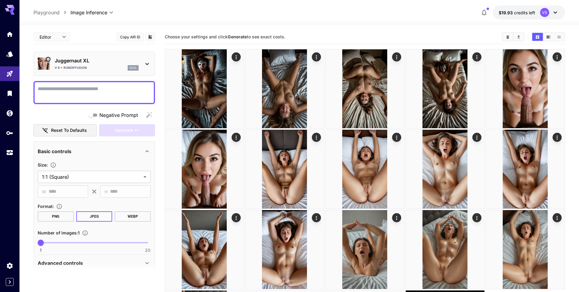
click at [86, 69] on p "V 8 + RunDiffusion" at bounding box center [71, 67] width 32 height 5
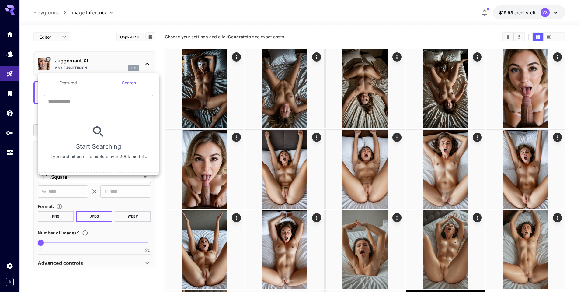
click at [75, 98] on input "text" at bounding box center [98, 101] width 109 height 12
click at [75, 91] on section "​ Start Searching Type and hit enter to explore over 200k models." at bounding box center [99, 131] width 122 height 82
click at [76, 83] on button "Featured" at bounding box center [68, 82] width 61 height 15
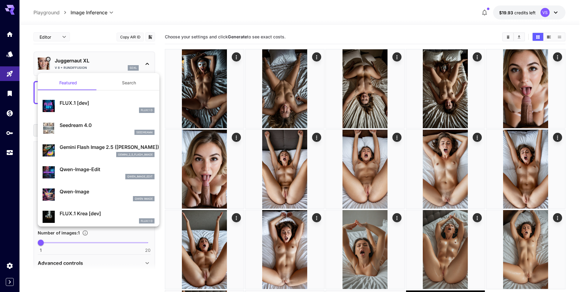
click at [103, 64] on div at bounding box center [292, 146] width 584 height 292
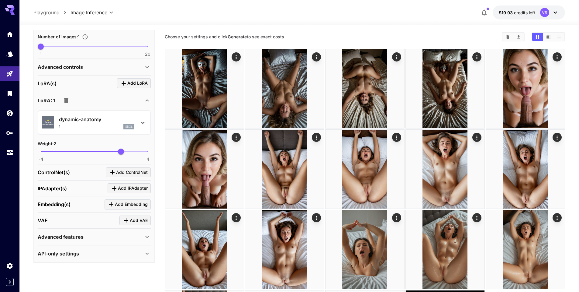
scroll to position [105, 0]
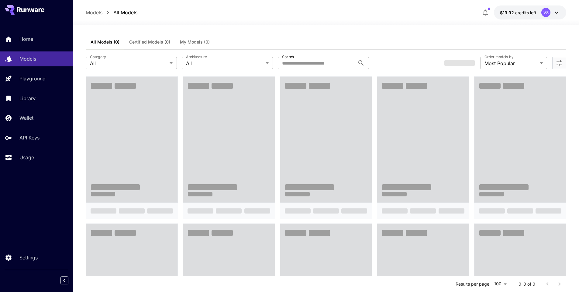
click at [218, 41] on div "All Models (0) Certified Models (0) My Models (0)" at bounding box center [326, 42] width 481 height 15
click at [203, 43] on span "My Models (0)" at bounding box center [195, 41] width 30 height 5
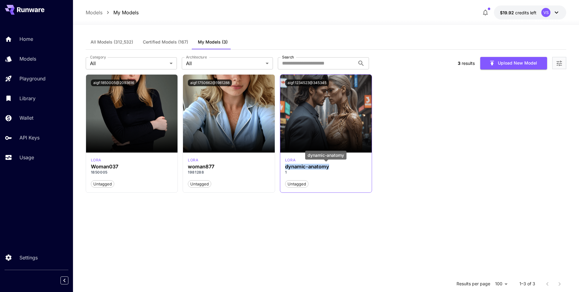
drag, startPoint x: 285, startPoint y: 167, endPoint x: 334, endPoint y: 168, distance: 49.3
click at [334, 168] on div "[PERSON_NAME] dynamic-anatomy 1 Untagged" at bounding box center [326, 172] width 92 height 40
copy h3 "dynamic-anatomy"
click at [285, 172] on p "1" at bounding box center [326, 171] width 82 height 5
